Goal: Information Seeking & Learning: Learn about a topic

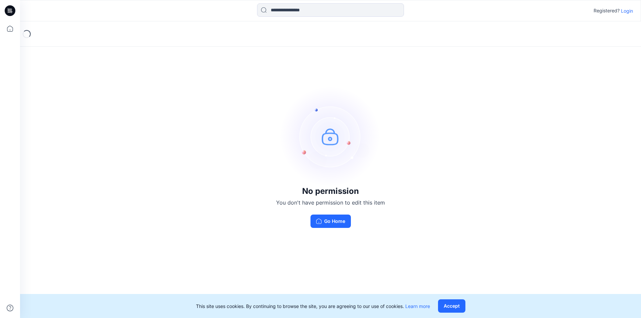
click at [626, 11] on p "Login" at bounding box center [627, 10] width 12 height 7
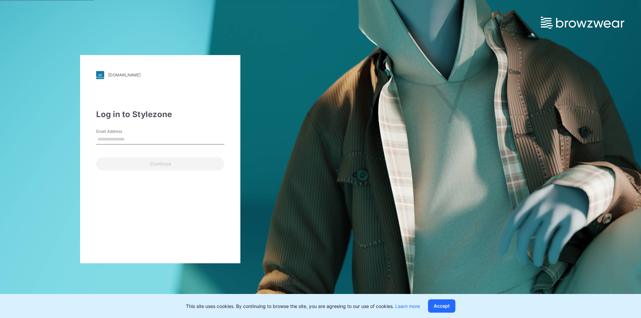
type input "**********"
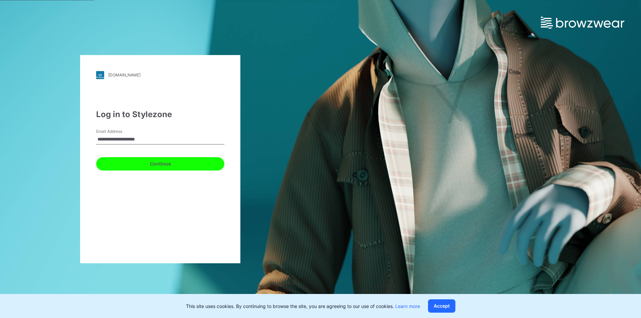
click at [161, 165] on button "Continue" at bounding box center [160, 163] width 128 height 13
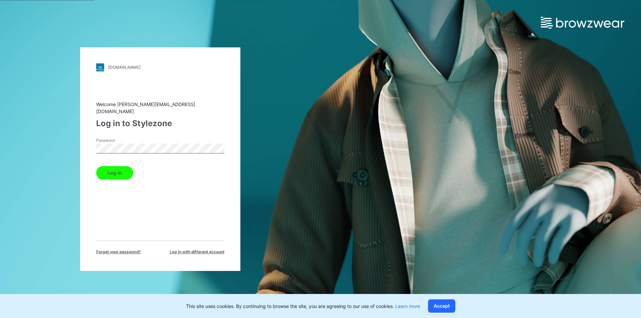
click at [122, 171] on button "Log in" at bounding box center [114, 172] width 37 height 13
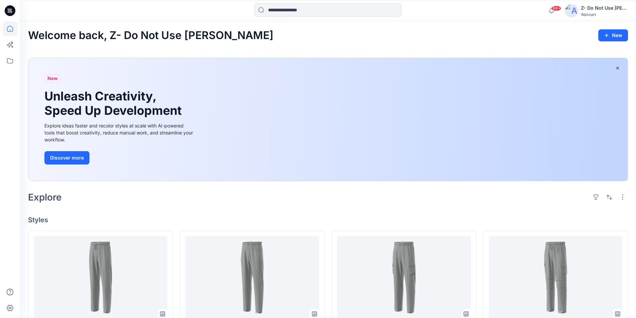
click at [400, 119] on div "New Unleash Creativity, Speed Up Development Explore ideas faster and recolor s…" at bounding box center [327, 119] width 599 height 123
click at [615, 136] on div "New Unleash Creativity, Speed Up Development Explore ideas faster and recolor s…" at bounding box center [327, 119] width 599 height 123
click at [617, 131] on div "New Unleash Creativity, Speed Up Development Explore ideas faster and recolor s…" at bounding box center [327, 119] width 599 height 123
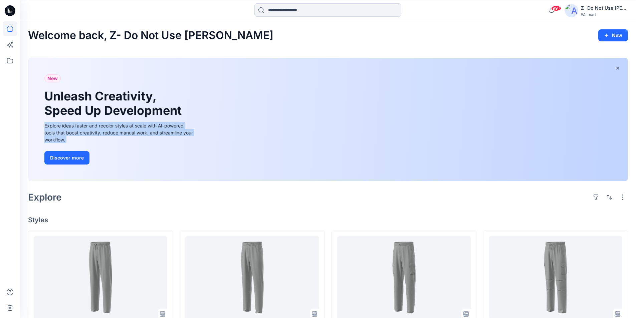
click at [617, 131] on div "New Unleash Creativity, Speed Up Development Explore ideas faster and recolor s…" at bounding box center [327, 119] width 599 height 123
click at [616, 131] on div "New Unleash Creativity, Speed Up Development Explore ideas faster and recolor s…" at bounding box center [327, 119] width 599 height 123
click at [461, 141] on div "New Unleash Creativity, Speed Up Development Explore ideas faster and recolor s…" at bounding box center [327, 119] width 599 height 123
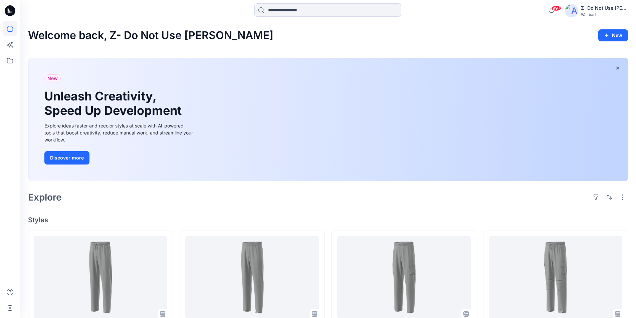
click at [405, 78] on div "New Unleash Creativity, Speed Up Development Explore ideas faster and recolor s…" at bounding box center [327, 119] width 599 height 123
click at [568, 122] on div "New Unleash Creativity, Speed Up Development Explore ideas faster and recolor s…" at bounding box center [327, 119] width 599 height 123
click at [610, 120] on div "New Unleash Creativity, Speed Up Development Explore ideas faster and recolor s…" at bounding box center [327, 119] width 599 height 123
click at [503, 153] on div "New Unleash Creativity, Speed Up Development Explore ideas faster and recolor s…" at bounding box center [327, 119] width 599 height 123
click at [480, 154] on div "New Unleash Creativity, Speed Up Development Explore ideas faster and recolor s…" at bounding box center [327, 119] width 599 height 123
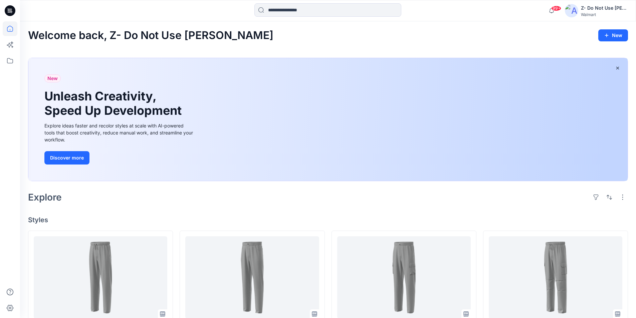
click at [494, 129] on div "New Unleash Creativity, Speed Up Development Explore ideas faster and recolor s…" at bounding box center [327, 119] width 599 height 123
click at [494, 128] on div "New Unleash Creativity, Speed Up Development Explore ideas faster and recolor s…" at bounding box center [327, 119] width 599 height 123
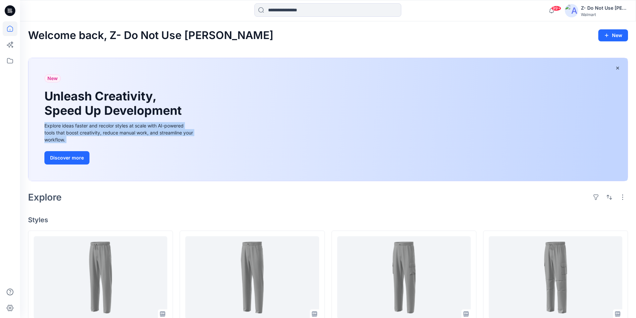
click at [494, 128] on div "New Unleash Creativity, Speed Up Development Explore ideas faster and recolor s…" at bounding box center [327, 119] width 599 height 123
click at [442, 137] on div "New Unleash Creativity, Speed Up Development Explore ideas faster and recolor s…" at bounding box center [327, 119] width 599 height 123
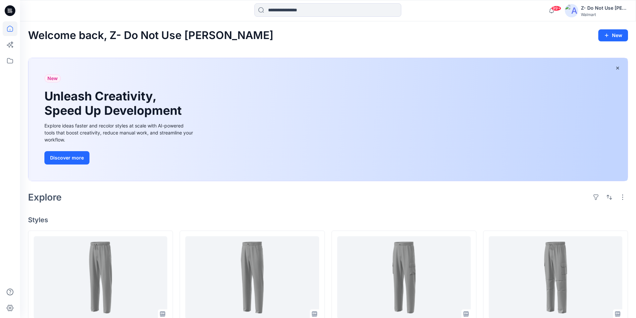
click at [442, 137] on div "New Unleash Creativity, Speed Up Development Explore ideas faster and recolor s…" at bounding box center [327, 119] width 599 height 123
click at [441, 137] on div "New Unleash Creativity, Speed Up Development Explore ideas faster and recolor s…" at bounding box center [327, 119] width 599 height 123
click at [514, 120] on div "New Unleash Creativity, Speed Up Development Explore ideas faster and recolor s…" at bounding box center [327, 119] width 599 height 123
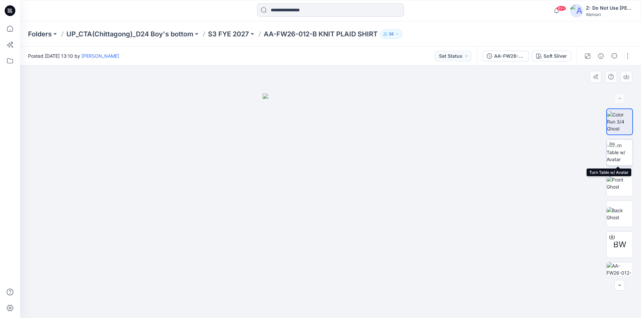
click at [619, 155] on img at bounding box center [620, 152] width 26 height 21
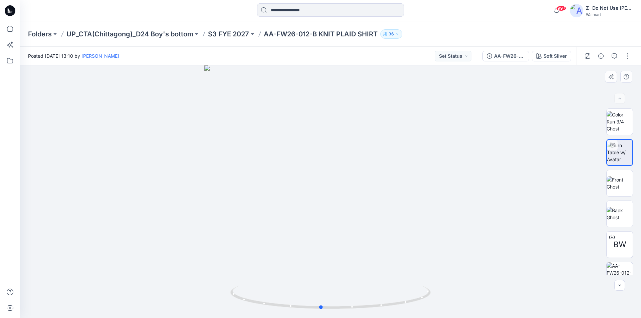
drag, startPoint x: 434, startPoint y: 221, endPoint x: 424, endPoint y: 242, distance: 23.5
click at [424, 242] on div at bounding box center [330, 191] width 621 height 253
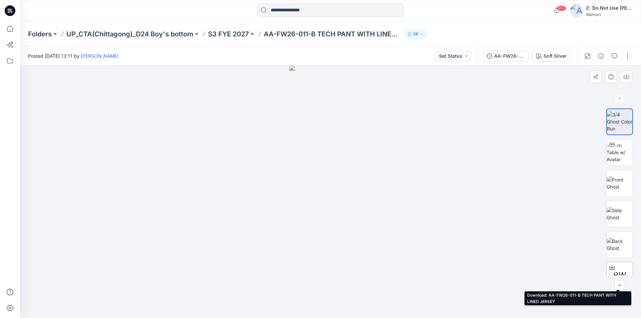
click at [617, 269] on div "BW" at bounding box center [619, 275] width 27 height 27
